Goal: Task Accomplishment & Management: Manage account settings

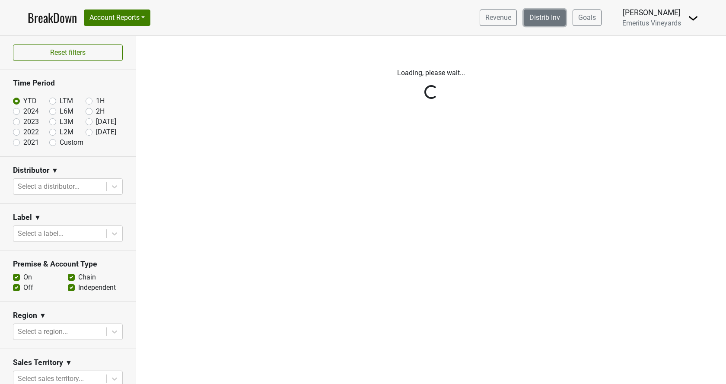
click at [559, 22] on link "Distrib Inv" at bounding box center [545, 18] width 42 height 16
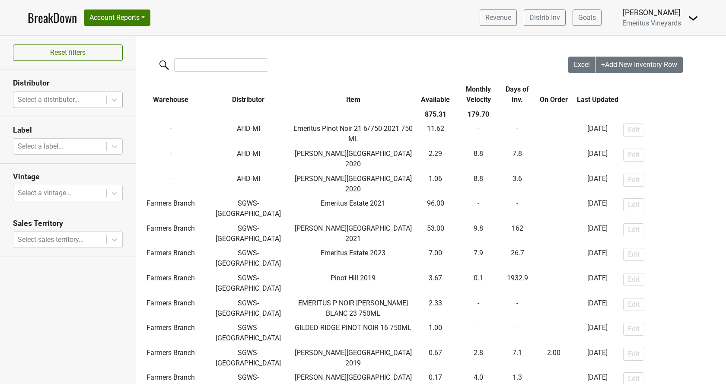
click at [48, 99] on div at bounding box center [60, 100] width 84 height 12
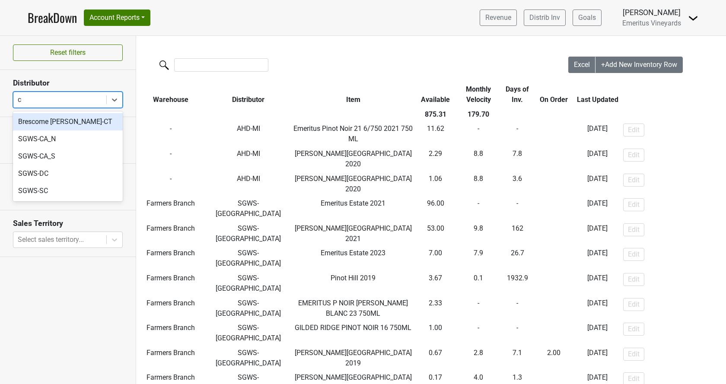
type input "ca"
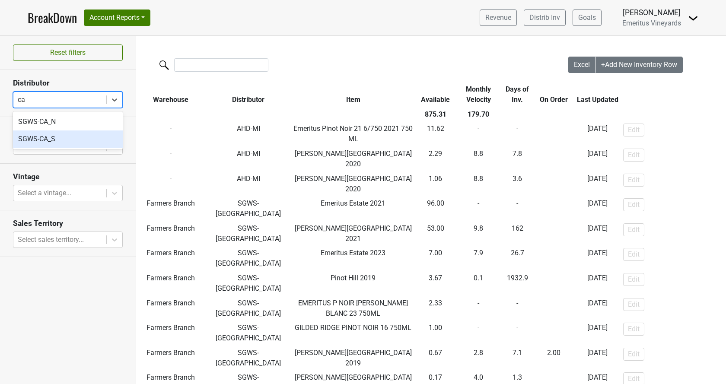
click at [49, 136] on div "SGWS-CA_S" at bounding box center [68, 139] width 110 height 17
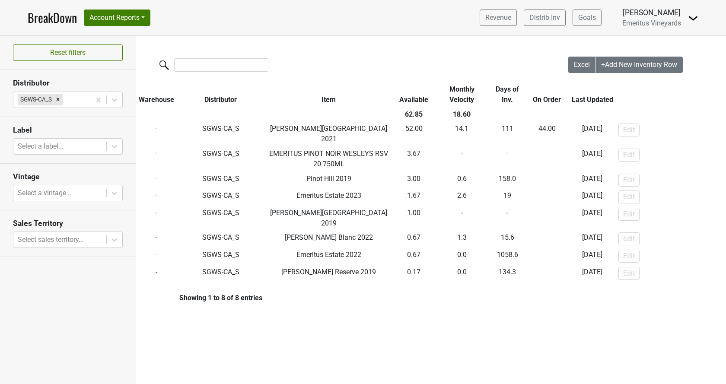
click at [417, 319] on div "Filters Excel +Add New Inventory Row Warehouse Distributor Item Available Month…" at bounding box center [431, 210] width 590 height 348
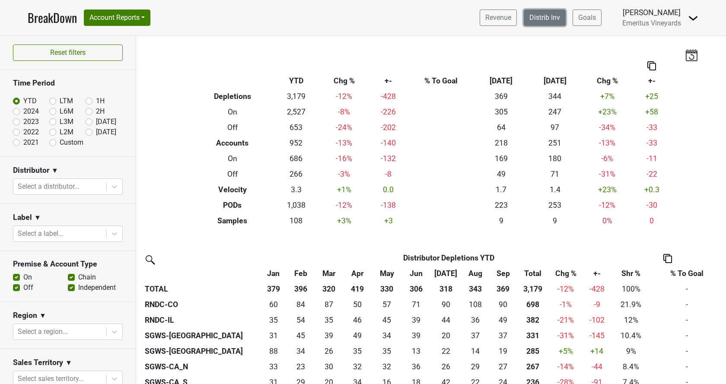
click at [542, 17] on link "Distrib Inv" at bounding box center [545, 18] width 42 height 16
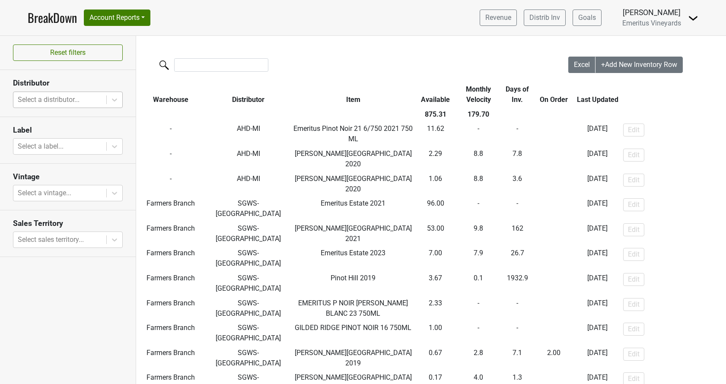
click at [42, 97] on div at bounding box center [60, 100] width 84 height 12
click at [51, 97] on div at bounding box center [60, 100] width 84 height 12
click at [96, 15] on button "Account Reports" at bounding box center [117, 18] width 67 height 16
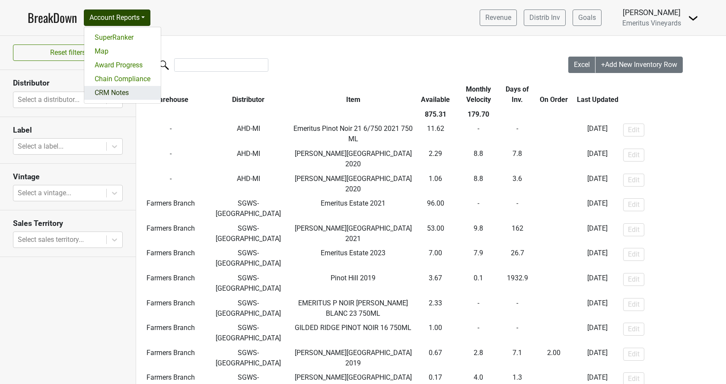
click at [99, 100] on link "CRM Notes" at bounding box center [122, 93] width 77 height 14
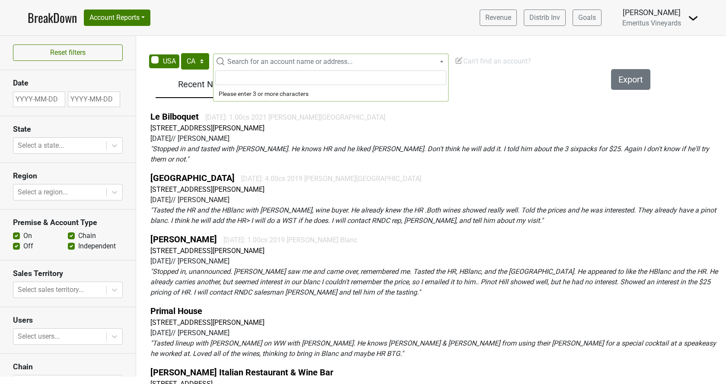
select select "CA"
click at [265, 64] on span "Search for an account name or address..." at bounding box center [289, 62] width 125 height 8
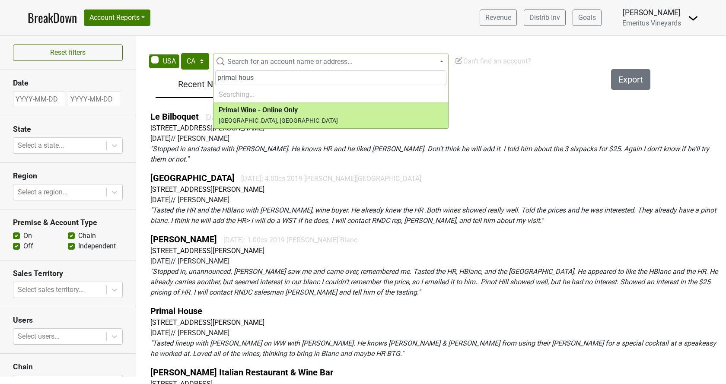
type input "primal house"
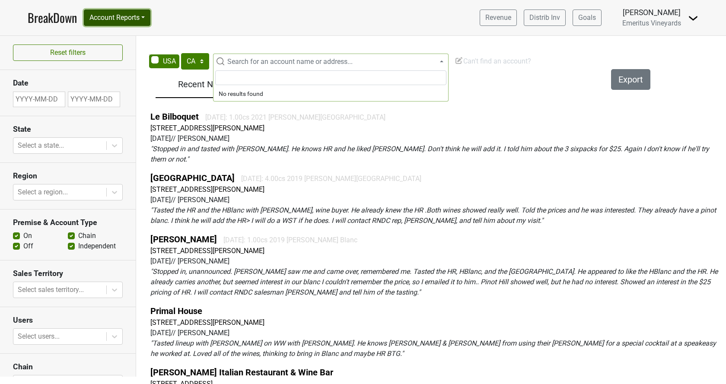
click at [133, 13] on button "Account Reports" at bounding box center [117, 18] width 67 height 16
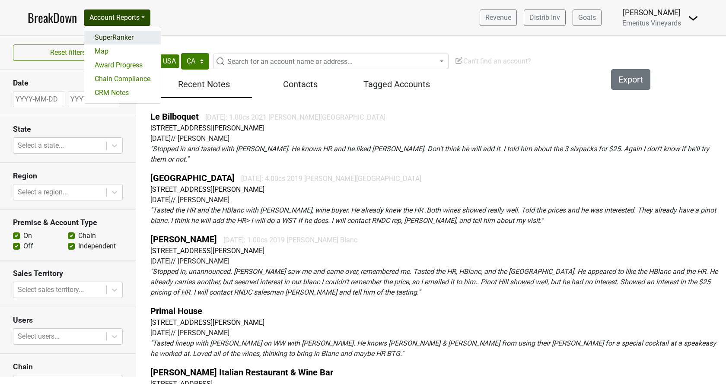
click at [132, 40] on link "SuperRanker" at bounding box center [122, 38] width 77 height 14
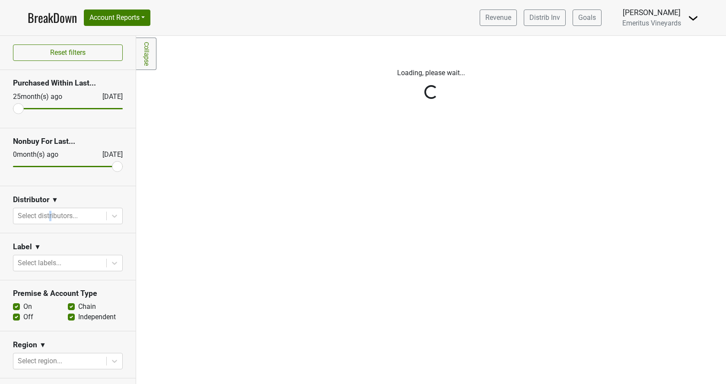
click at [51, 216] on div "Reset filters Purchased Within Last... 25 month(s) ago Oct '25 Nonbuy For Last.…" at bounding box center [68, 210] width 136 height 348
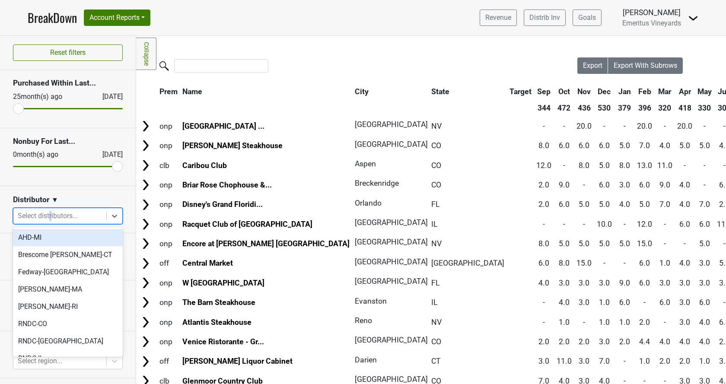
click at [78, 216] on div at bounding box center [60, 216] width 84 height 12
type input "ca"
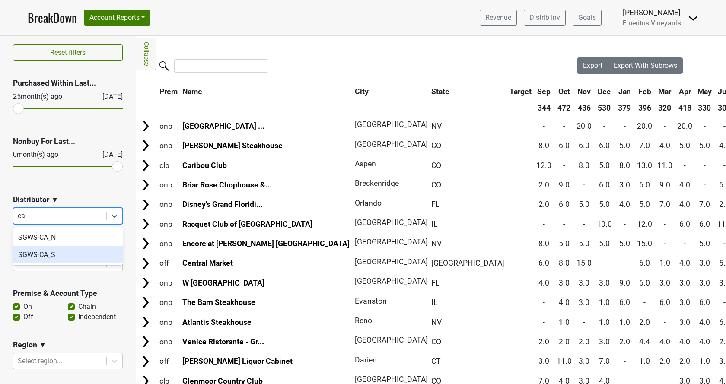
click at [69, 254] on div "SGWS-CA_S" at bounding box center [68, 254] width 110 height 17
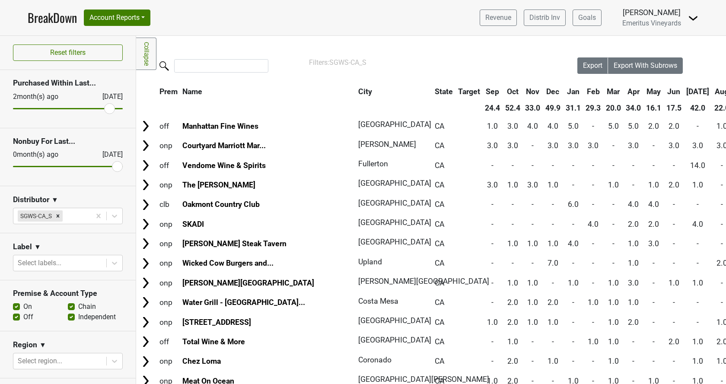
drag, startPoint x: 16, startPoint y: 108, endPoint x: 110, endPoint y: 115, distance: 93.6
type input "2"
click at [110, 109] on input "range" at bounding box center [68, 108] width 110 height 1
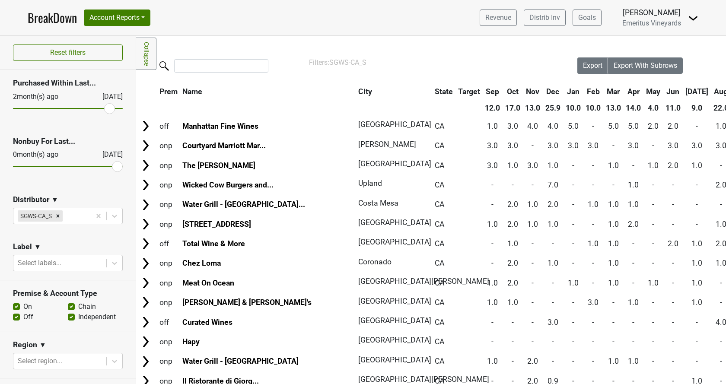
click at [218, 88] on th "Name" at bounding box center [268, 92] width 175 height 16
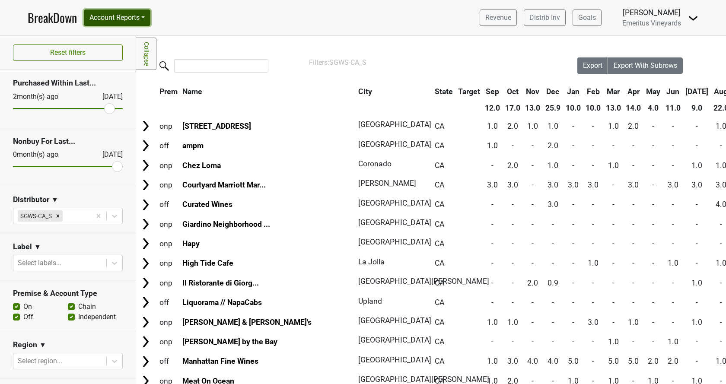
click at [144, 24] on button "Account Reports" at bounding box center [117, 18] width 67 height 16
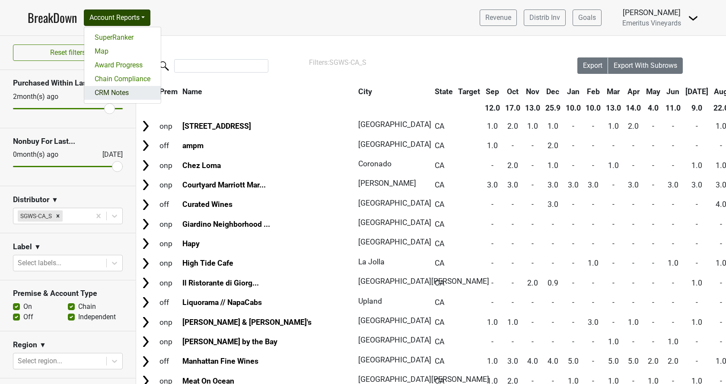
click at [117, 93] on link "CRM Notes" at bounding box center [122, 93] width 77 height 14
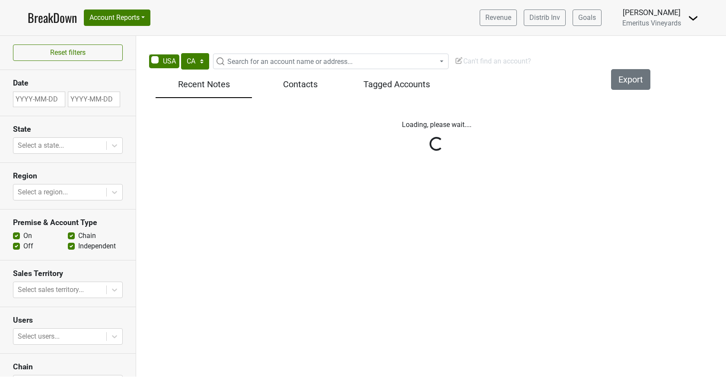
select select "CA"
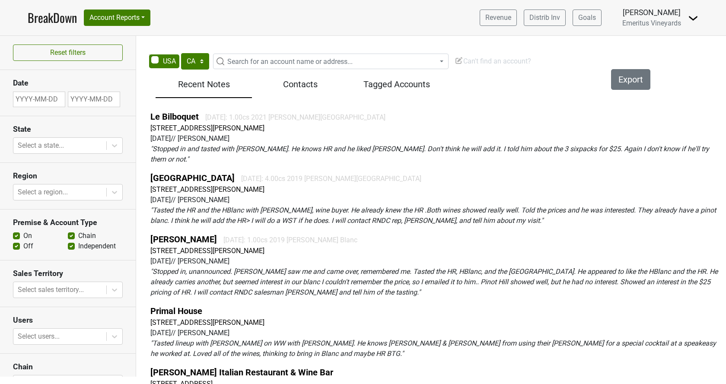
click at [261, 59] on span "Search for an account name or address..." at bounding box center [289, 62] width 125 height 8
type input "3330 Ramada Dr"
click at [310, 339] on em "" Tasted lineup with Troy on WW with Mike. He knows Monte & Victor from using t…" at bounding box center [433, 348] width 566 height 19
click at [166, 306] on link "Primal House" at bounding box center [176, 311] width 52 height 10
click at [239, 59] on span "Search for an account name or address..." at bounding box center [289, 62] width 125 height 8
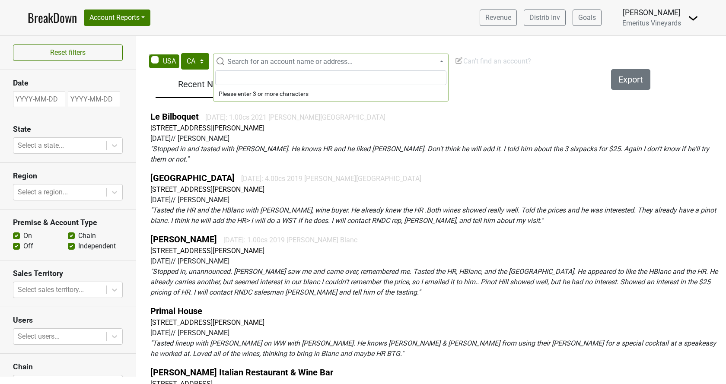
click at [287, 82] on input "search" at bounding box center [330, 77] width 231 height 15
type input "valley fresh"
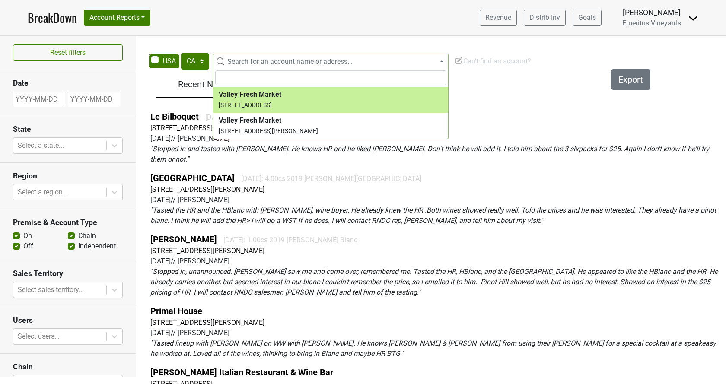
select select "124532669"
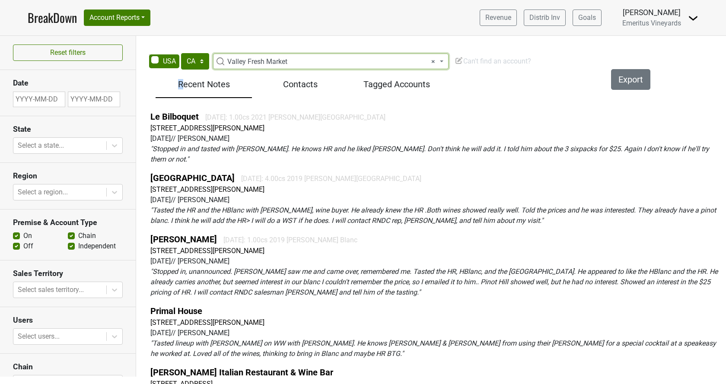
click at [179, 88] on h5 "Recent Notes" at bounding box center [204, 84] width 88 height 10
click at [200, 81] on h5 "Recent Notes" at bounding box center [204, 84] width 88 height 10
click at [199, 82] on h5 "Recent Notes" at bounding box center [204, 84] width 88 height 10
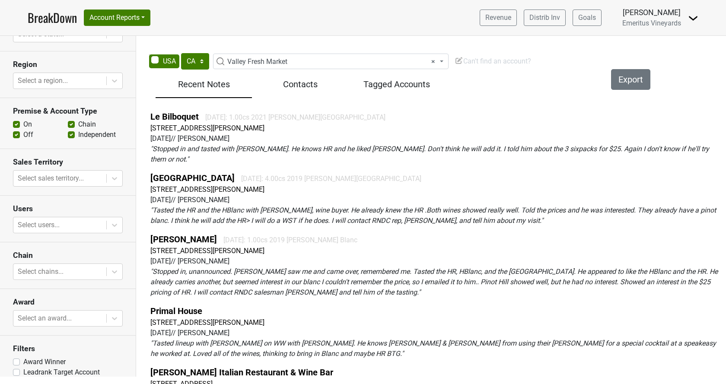
scroll to position [132, 0]
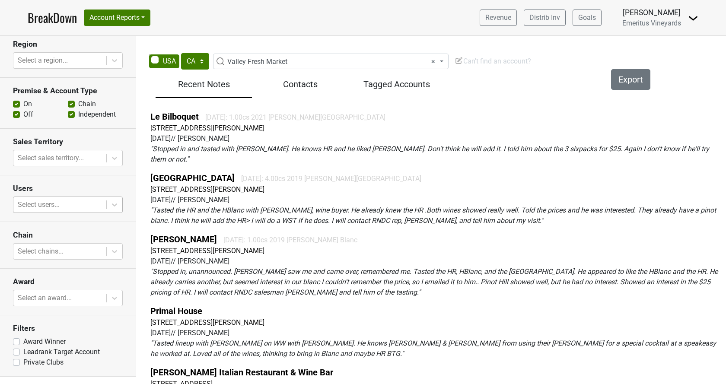
click at [60, 199] on div at bounding box center [60, 205] width 84 height 12
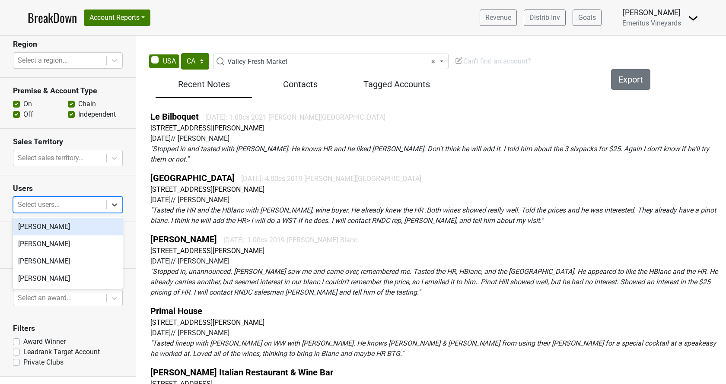
click at [49, 223] on div "[PERSON_NAME]" at bounding box center [68, 226] width 110 height 17
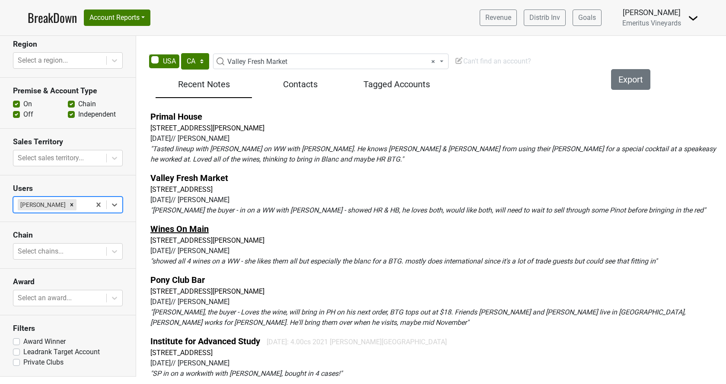
click at [195, 233] on link "Wines On Main" at bounding box center [179, 229] width 58 height 10
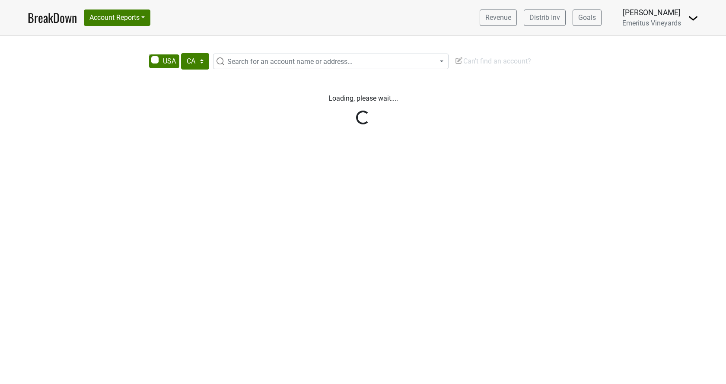
select select "CA"
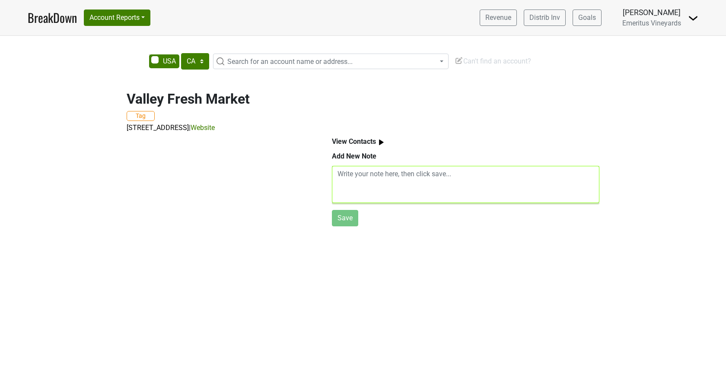
click at [383, 178] on textarea at bounding box center [466, 184] width 268 height 37
type textarea "H"
type textarea "S"
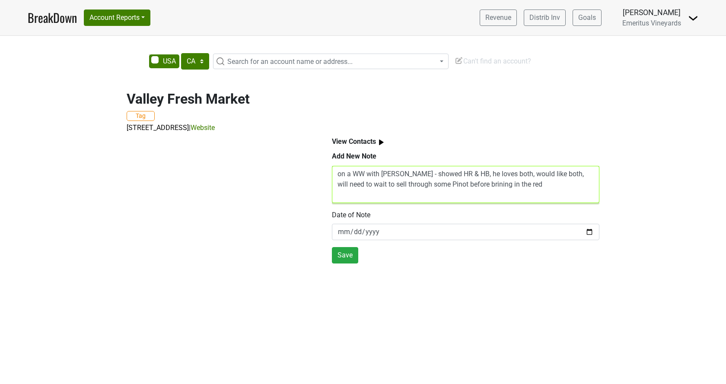
click at [467, 184] on textarea "on a WW with [PERSON_NAME] - showed HR & HB, he loves both, would like both, wi…" at bounding box center [466, 184] width 268 height 37
click at [465, 186] on textarea "on a WW with [PERSON_NAME] - showed HR & HB, he loves both, would like both, wi…" at bounding box center [466, 184] width 268 height 37
type textarea "on a WW with [PERSON_NAME] - showed HR & HB, he loves both, would like both, wi…"
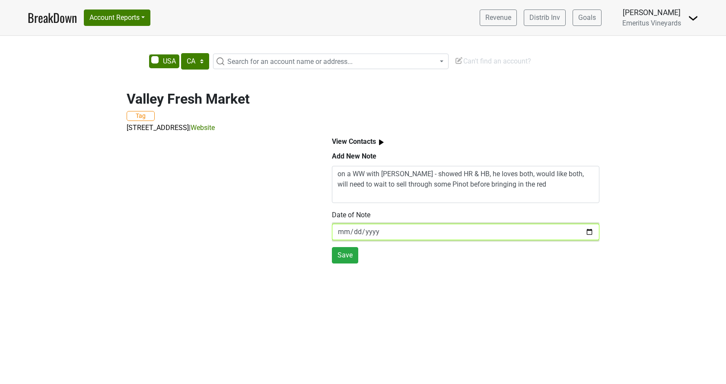
click at [368, 233] on input "[DATE]" at bounding box center [466, 232] width 268 height 16
click at [350, 229] on input "[DATE]" at bounding box center [466, 232] width 268 height 16
click at [348, 230] on input "[DATE]" at bounding box center [466, 232] width 268 height 16
type input "[DATE]"
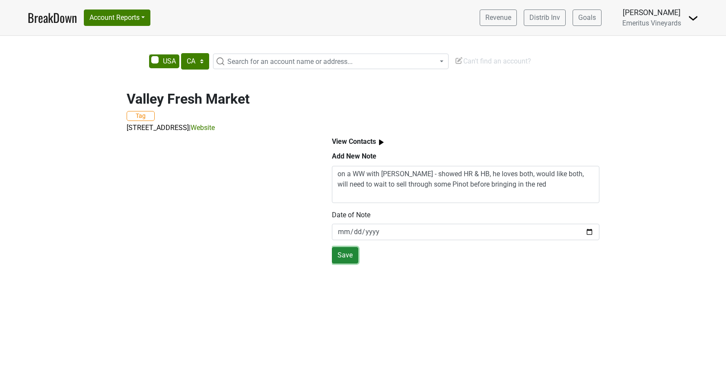
click at [349, 250] on button "Save" at bounding box center [345, 255] width 26 height 16
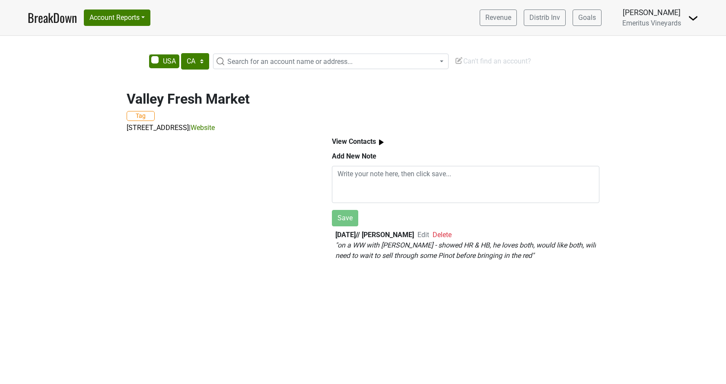
click at [261, 65] on span "Search for an account name or address..." at bounding box center [289, 62] width 125 height 8
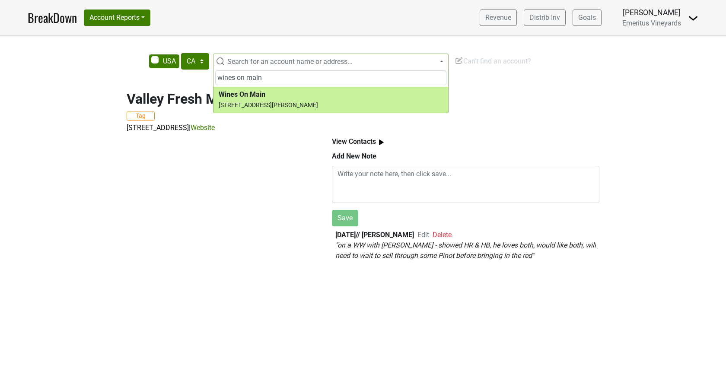
type input "wines on main"
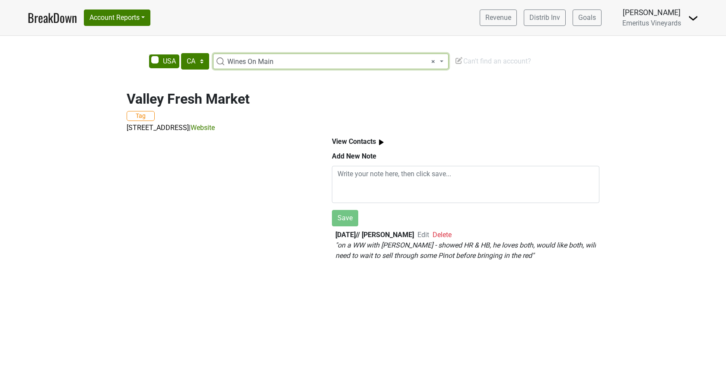
select select "124449808"
click at [427, 238] on span "Edit" at bounding box center [424, 235] width 12 height 8
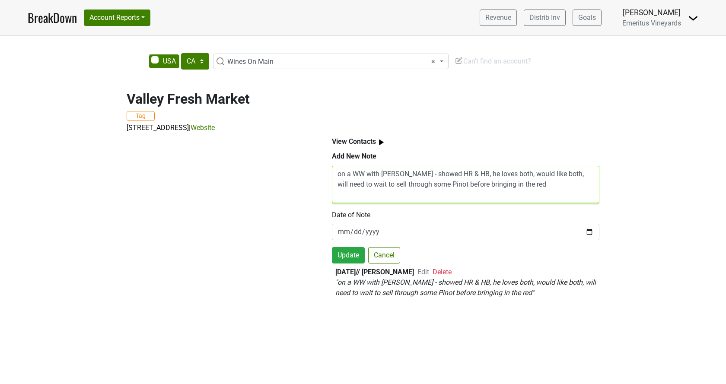
click at [336, 173] on textarea "on a WW with Mike - showed HR & HB, he loves both, would like both, will need t…" at bounding box center [466, 184] width 268 height 37
click at [364, 176] on textarea "Marcus - in on a WW with Mike - showed HR & HB, he loves both, would like both,…" at bounding box center [466, 184] width 268 height 37
type textarea "Marcus the buyer - in on a WW with Mike - showed HR & HB, he loves both, would …"
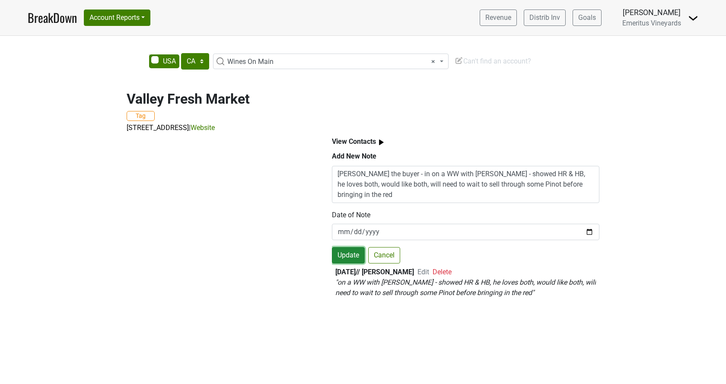
click at [356, 258] on button "Update" at bounding box center [348, 255] width 33 height 16
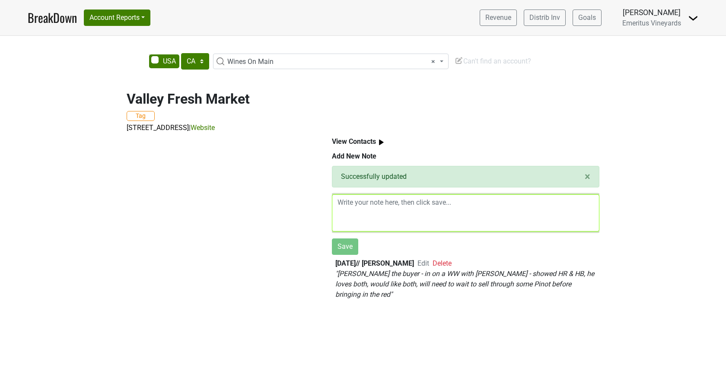
click at [361, 214] on textarea at bounding box center [466, 213] width 268 height 37
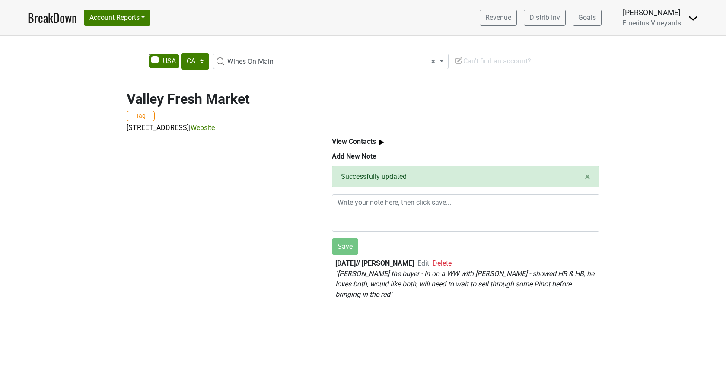
click at [263, 225] on div at bounding box center [219, 219] width 205 height 173
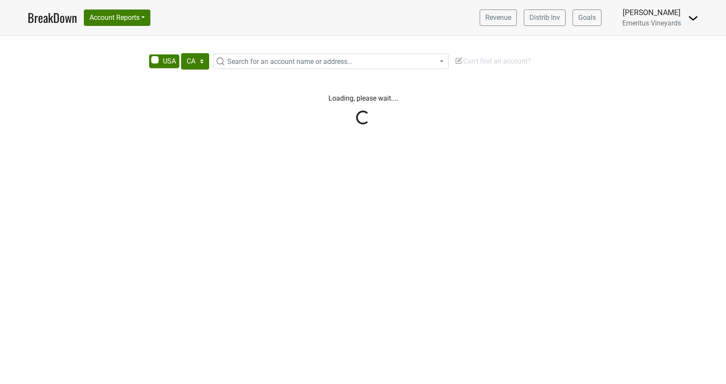
select select "CA"
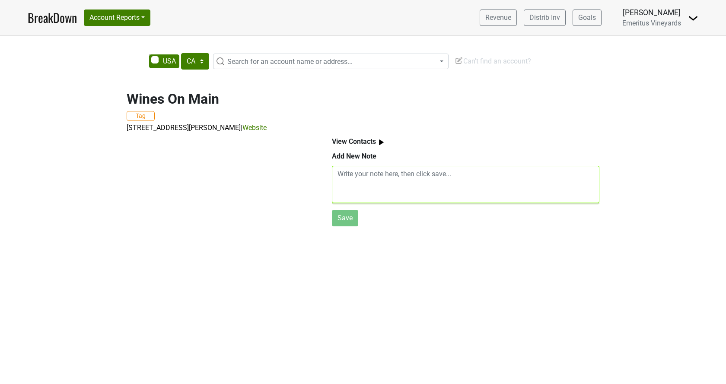
click at [393, 182] on textarea at bounding box center [466, 184] width 268 height 37
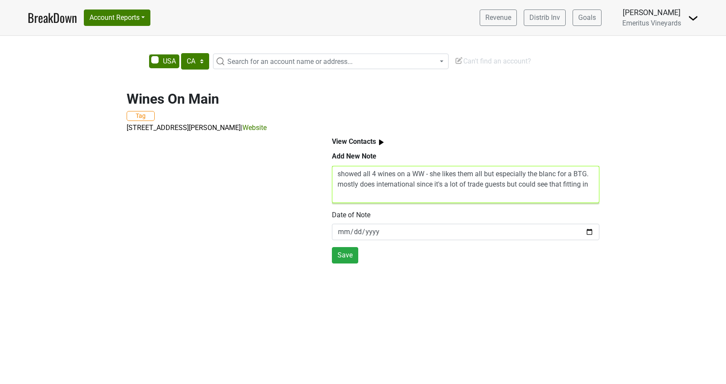
type textarea "showed all 4 wines on a WW - she likes them all but especially the blanc for a …"
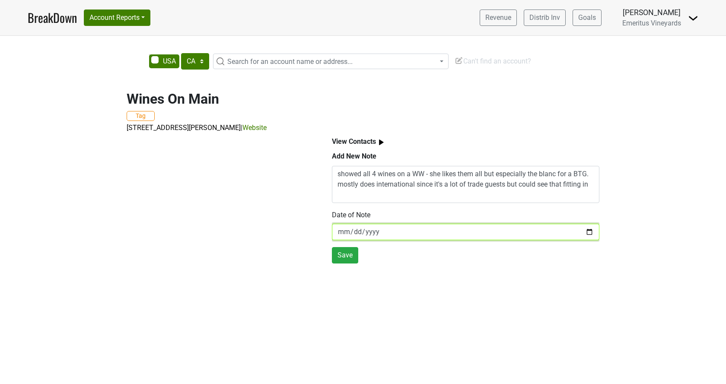
drag, startPoint x: 339, startPoint y: 229, endPoint x: 348, endPoint y: 227, distance: 9.3
click at [339, 228] on input "[DATE]" at bounding box center [466, 232] width 268 height 16
type input "[DATE]"
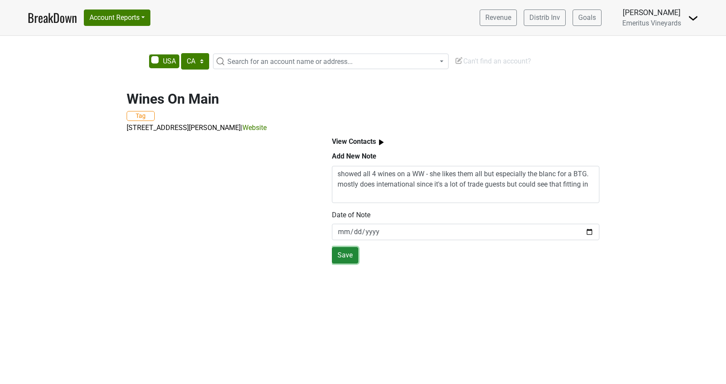
click at [347, 258] on button "Save" at bounding box center [345, 255] width 26 height 16
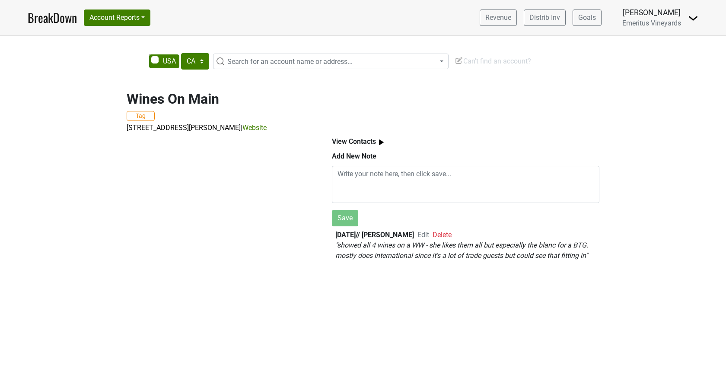
click at [246, 62] on span "Search for an account name or address..." at bounding box center [289, 62] width 125 height 8
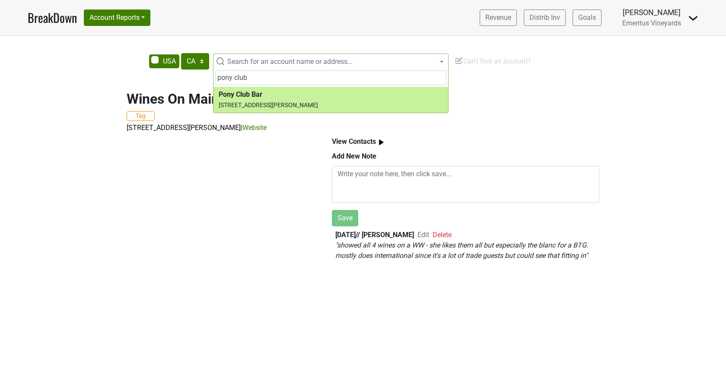
type input "pony club"
select select "58940"
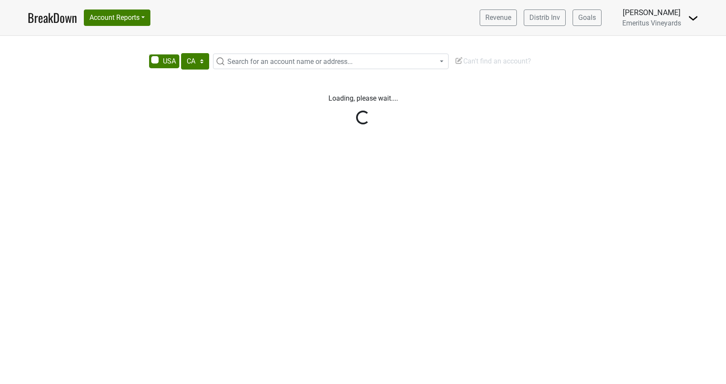
select select "CA"
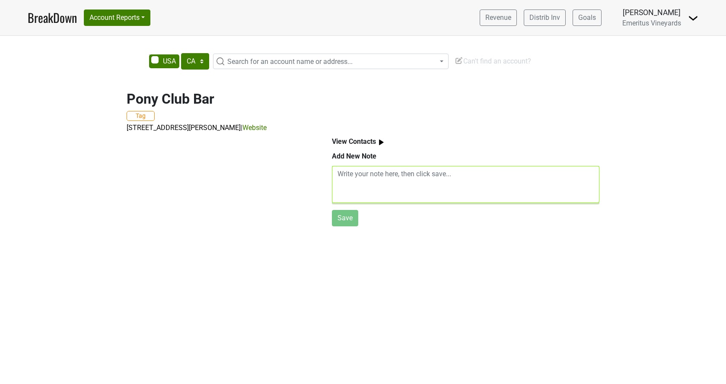
click at [448, 185] on textarea at bounding box center [466, 184] width 268 height 37
paste textarea "Loves the wine, will bring in PH on his next order, BTG tops out at $18. Friend…"
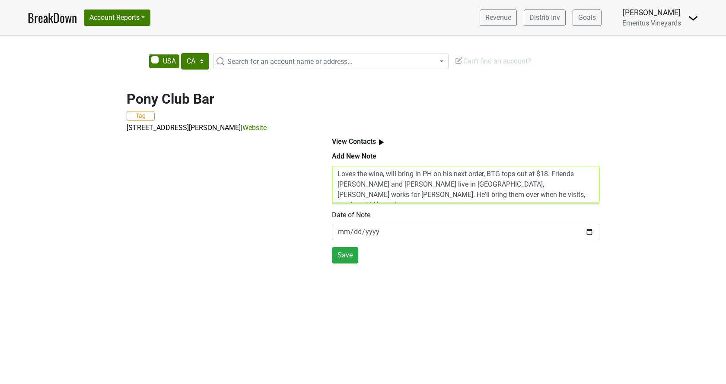
type textarea "Loves the wine, will bring in PH on his next order, BTG tops out at $18. Friend…"
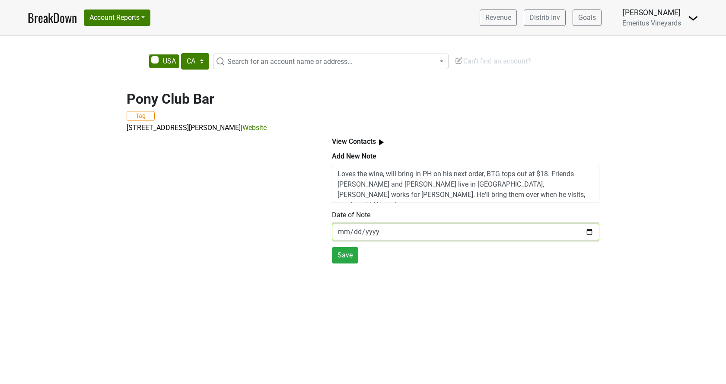
click at [346, 233] on input "[DATE]" at bounding box center [466, 232] width 268 height 16
type input "[DATE]"
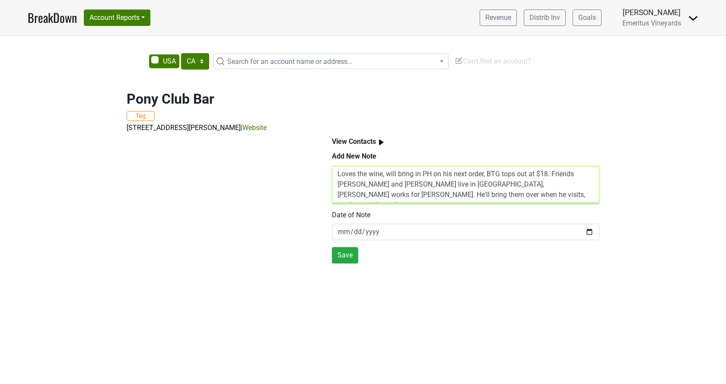
click at [337, 176] on textarea "Loves the wine, will bring in PH on his next order, BTG tops out at $18. Friend…" at bounding box center [466, 184] width 268 height 37
click at [355, 175] on textarea "Wade - Loves the wine, will bring in PH on his next order, BTG tops out at $18.…" at bounding box center [466, 184] width 268 height 37
type textarea "Wade, the buyer - Loves the wine, will bring in PH on his next order, BTG tops …"
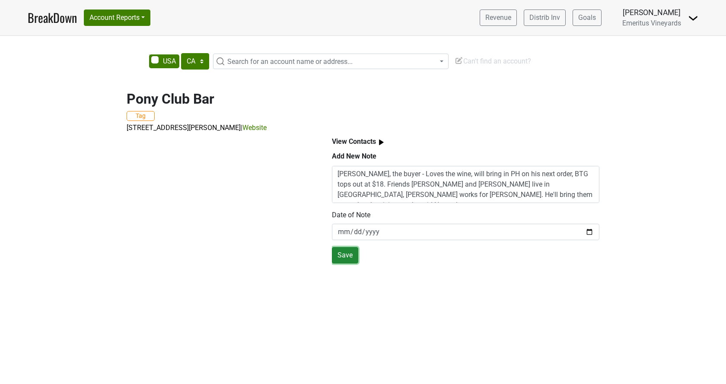
click at [343, 253] on button "Save" at bounding box center [345, 255] width 26 height 16
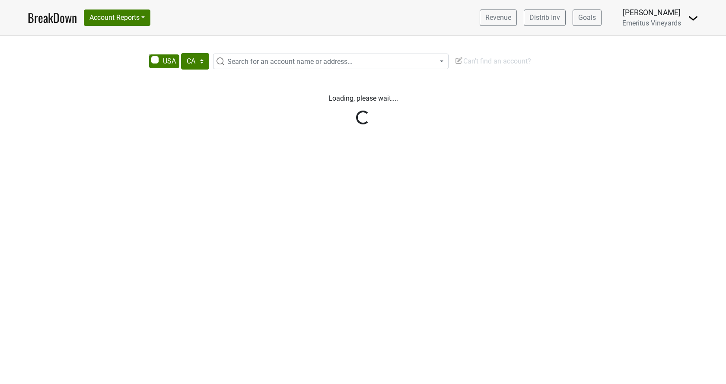
select select "CA"
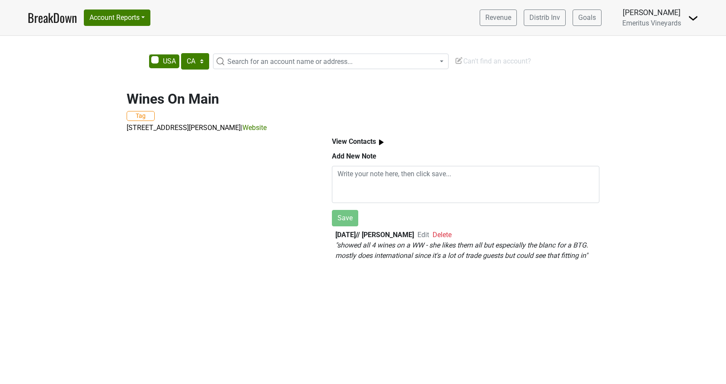
click at [422, 234] on span "Edit" at bounding box center [424, 235] width 12 height 8
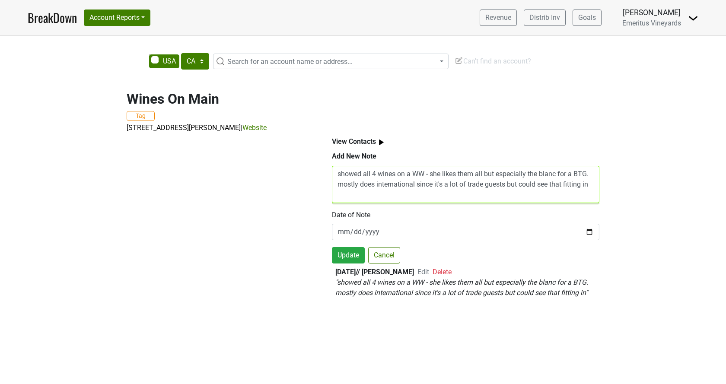
click at [335, 176] on textarea "showed all 4 wines on a WW - she likes them all but especially the blanc for a …" at bounding box center [466, 184] width 268 height 37
type textarea "Jennifer, buyer - showed all 4 wines on a WW - she likes them all but especiall…"
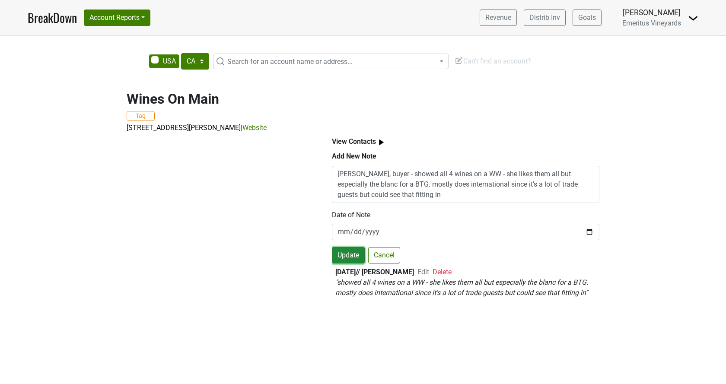
click at [342, 254] on button "Update" at bounding box center [348, 255] width 33 height 16
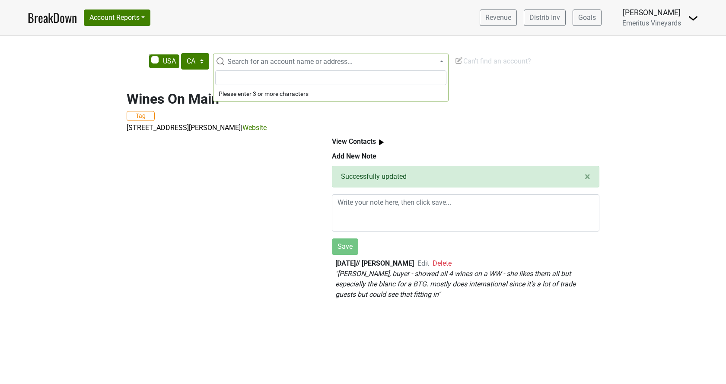
click at [246, 63] on span "Search for an account name or address..." at bounding box center [289, 62] width 125 height 8
drag, startPoint x: 270, startPoint y: 80, endPoint x: 237, endPoint y: 79, distance: 33.3
click at [237, 79] on input "grape and gra" at bounding box center [330, 77] width 231 height 15
type input "grape & gr"
drag, startPoint x: 205, startPoint y: 72, endPoint x: 186, endPoint y: 69, distance: 18.9
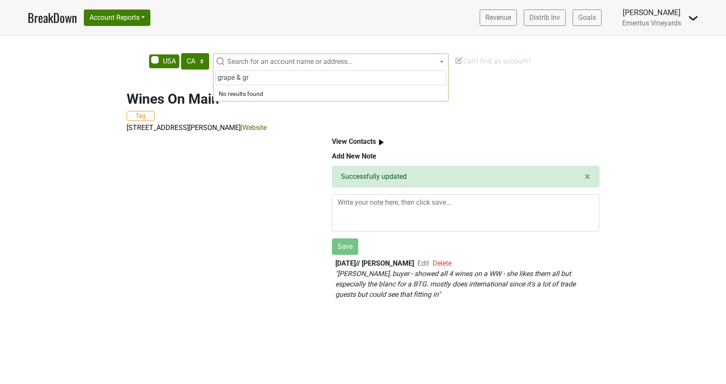
click at [215, 70] on input "grape & gr" at bounding box center [330, 77] width 231 height 15
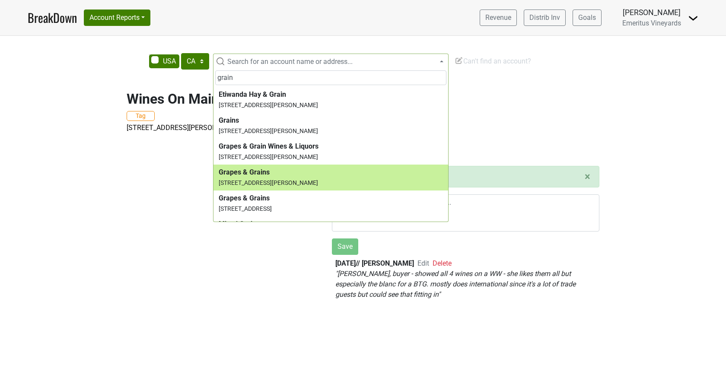
type input "grain"
select select "124451919"
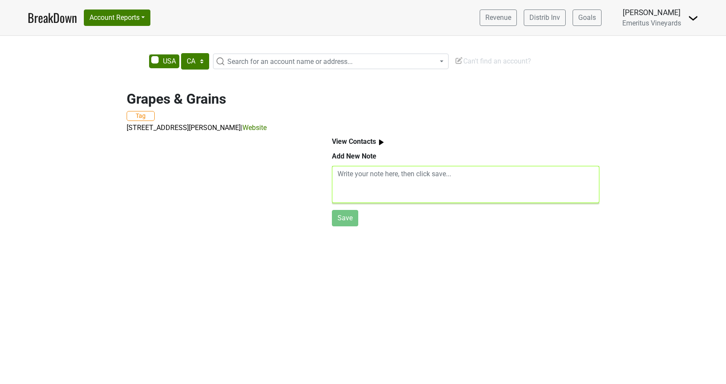
click at [445, 191] on textarea at bounding box center [466, 184] width 268 height 37
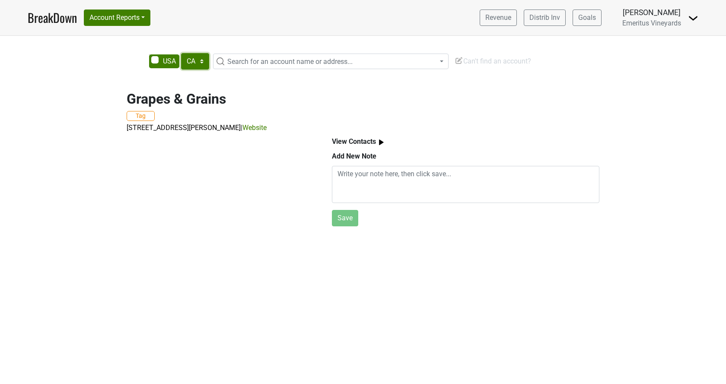
select select "CO"
click option "CO" at bounding box center [0, 0] width 0 height 0
click at [268, 66] on span "Search for an account name or address..." at bounding box center [289, 62] width 125 height 8
type input "vista countr"
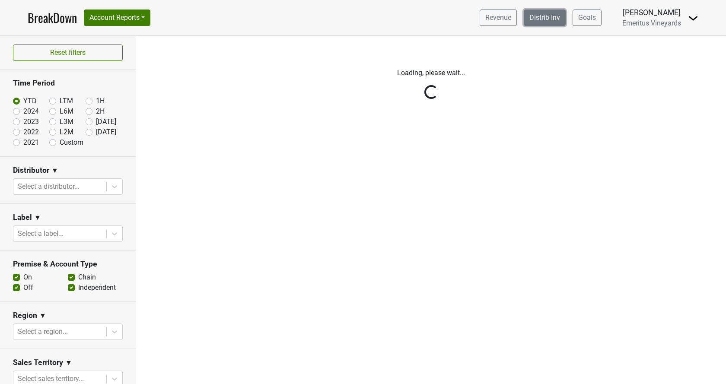
click at [546, 18] on link "Distrib Inv" at bounding box center [545, 18] width 42 height 16
